Goal: Information Seeking & Learning: Understand process/instructions

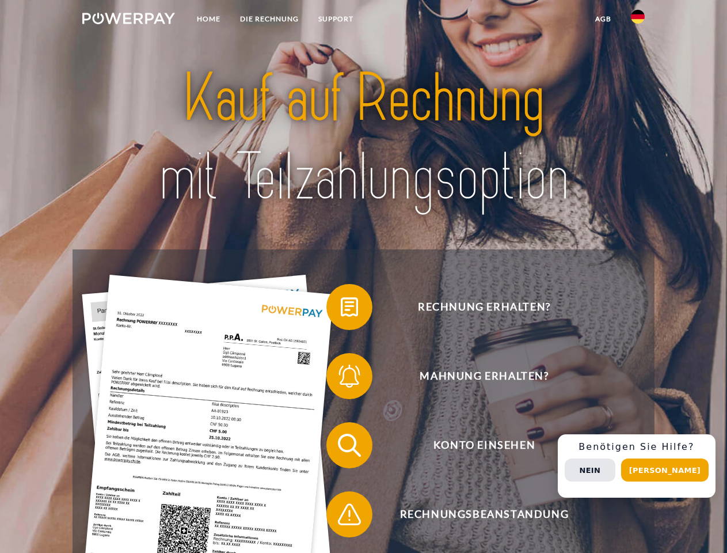
click at [128, 20] on img at bounding box center [128, 19] width 93 height 12
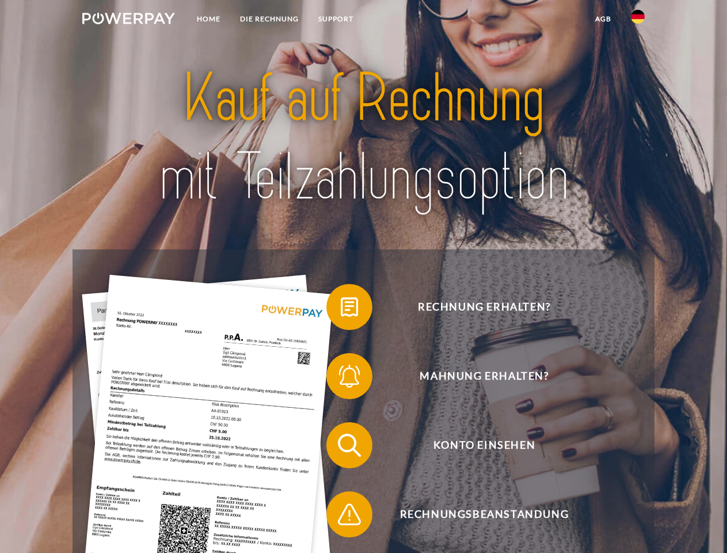
click at [638, 20] on img at bounding box center [638, 17] width 14 height 14
click at [603, 19] on link "agb" at bounding box center [604, 19] width 36 height 21
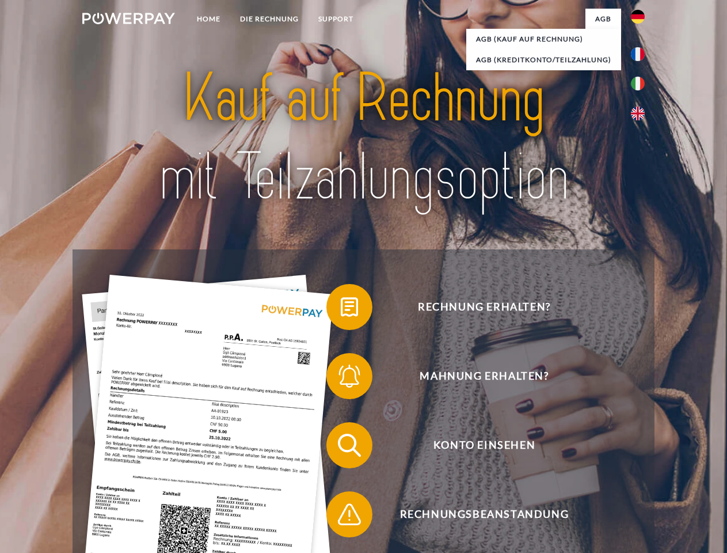
click at [341, 309] on span at bounding box center [332, 307] width 58 height 58
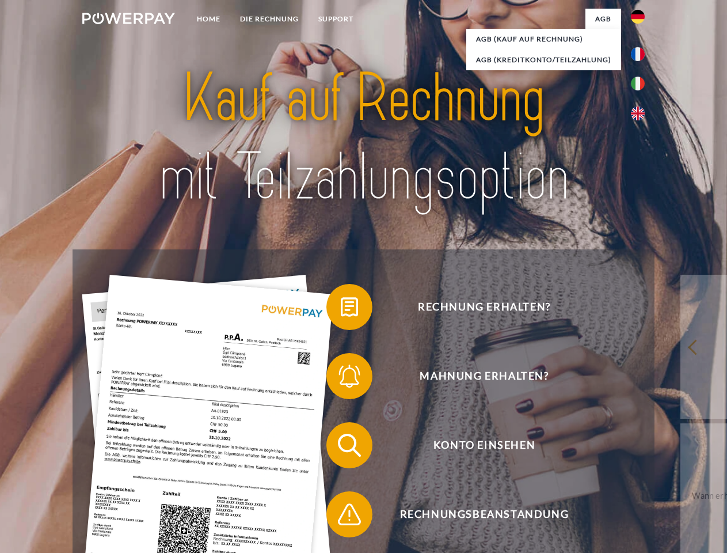
click at [341, 378] on div "Rechnung erhalten? Mahnung erhalten? Konto einsehen" at bounding box center [364, 479] width 582 height 461
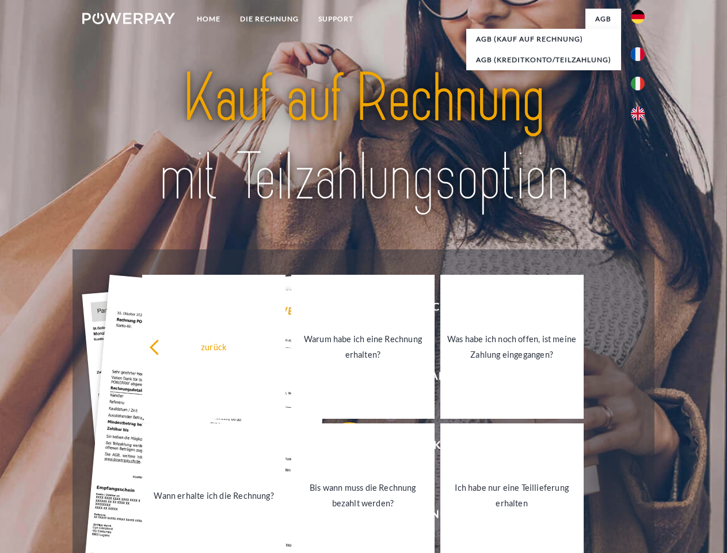
click at [341, 447] on link "Bis wann muss die Rechnung bezahlt werden?" at bounding box center [362, 495] width 143 height 144
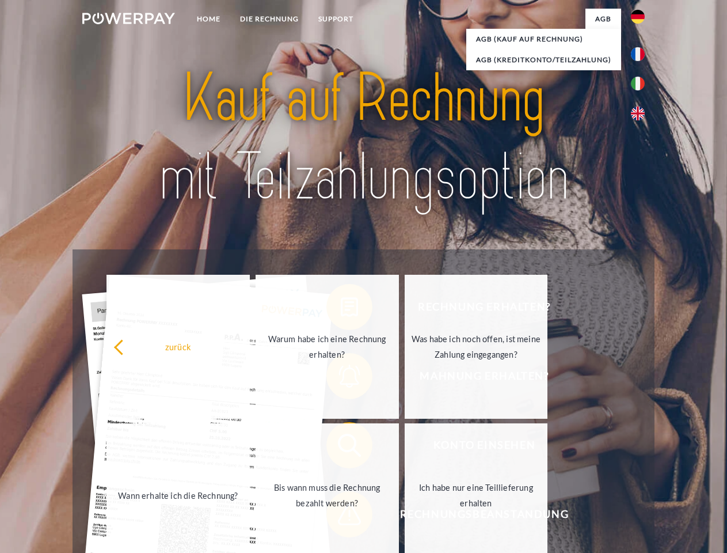
click at [341, 516] on span at bounding box center [332, 514] width 58 height 58
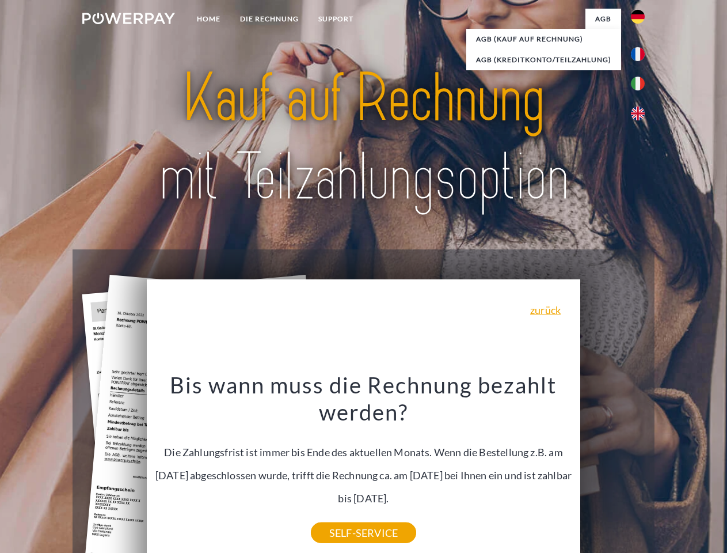
click at [641, 466] on div "Rechnung erhalten? Mahnung erhalten? Konto einsehen" at bounding box center [364, 479] width 582 height 461
click at [613, 468] on span "Konto einsehen" at bounding box center [484, 445] width 282 height 46
click at [669, 470] on header "Home DIE RECHNUNG SUPPORT" at bounding box center [363, 397] width 727 height 795
